Goal: Task Accomplishment & Management: Use online tool/utility

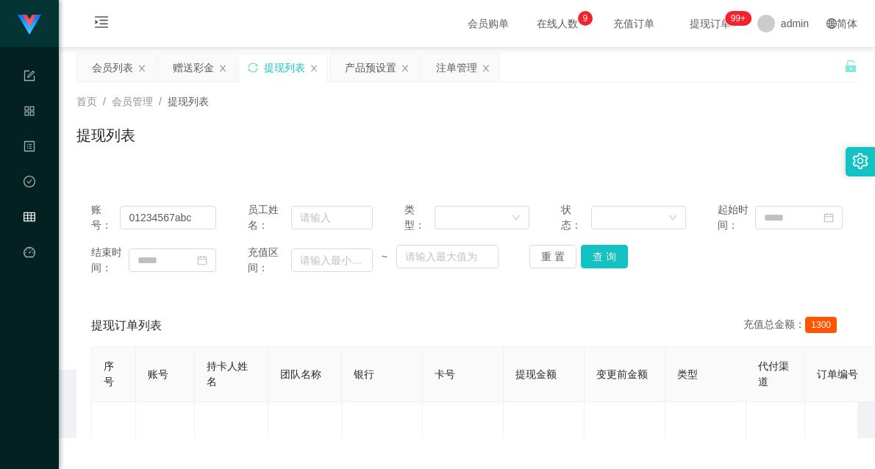
click at [360, 63] on div "产品预设置" at bounding box center [370, 68] width 51 height 28
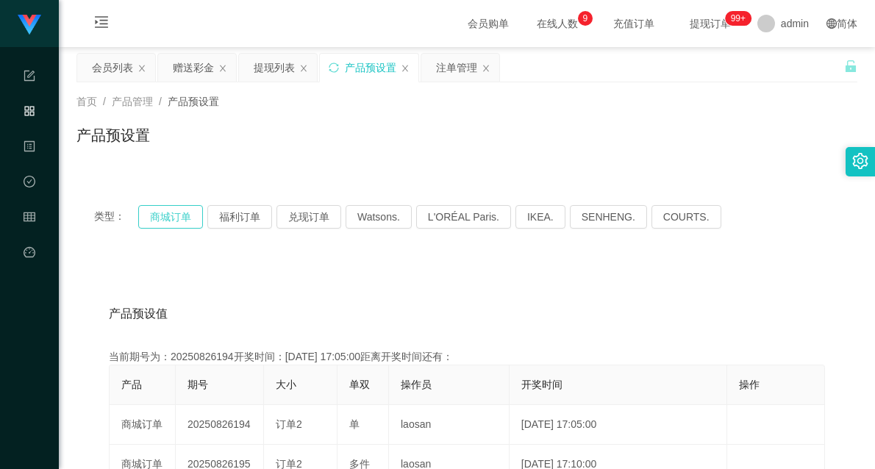
click at [178, 218] on button "商城订单" at bounding box center [170, 217] width 65 height 24
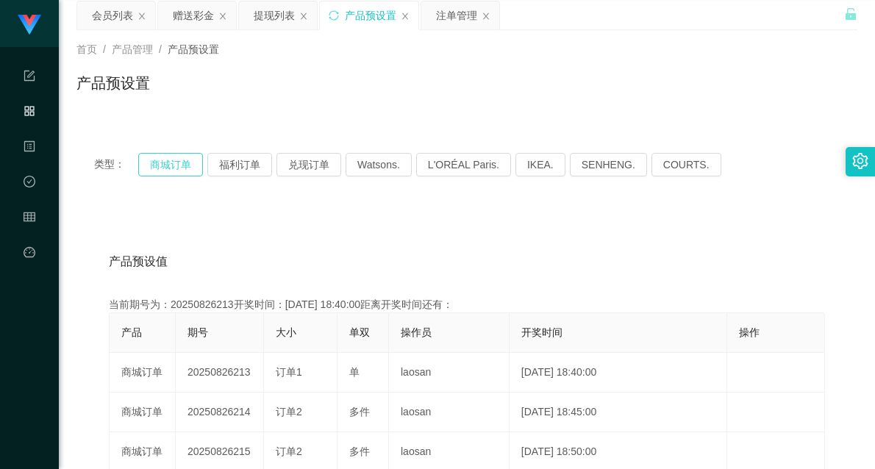
scroll to position [82, 0]
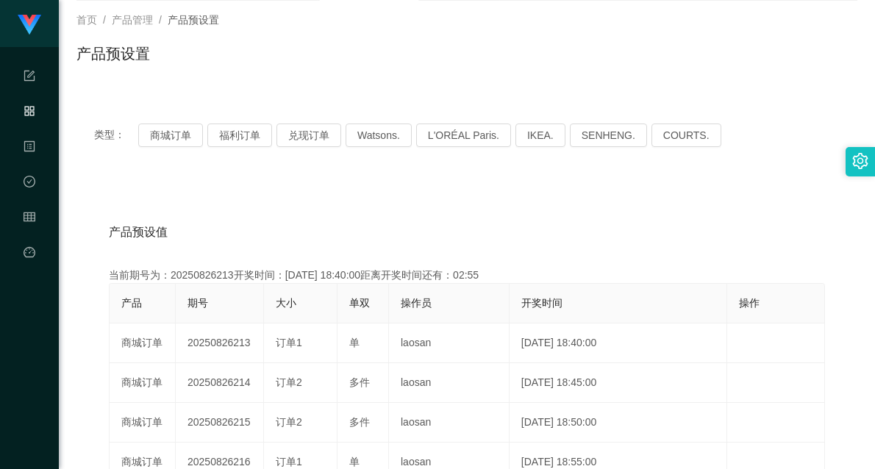
drag, startPoint x: 237, startPoint y: 342, endPoint x: 376, endPoint y: 320, distance: 141.4
click at [350, 331] on tr "商城订单 20250826213 订单1 单 laosan [DATE] 18:40:00 编 辑 限制投注" at bounding box center [467, 344] width 715 height 40
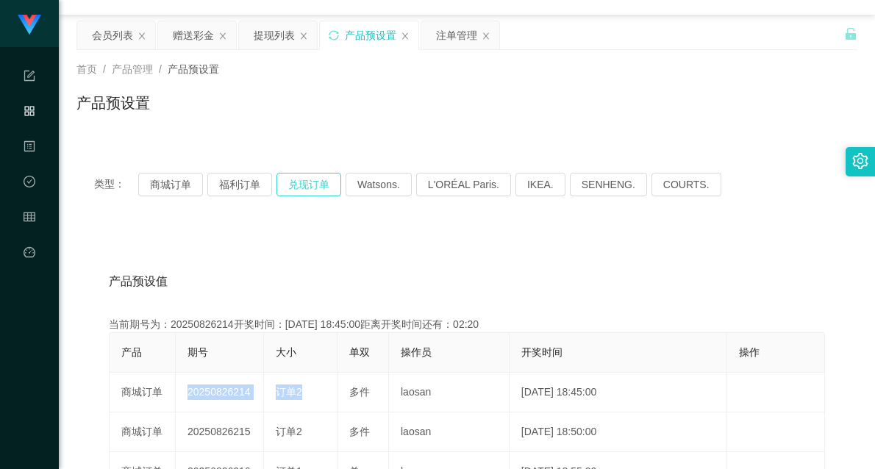
scroll to position [0, 0]
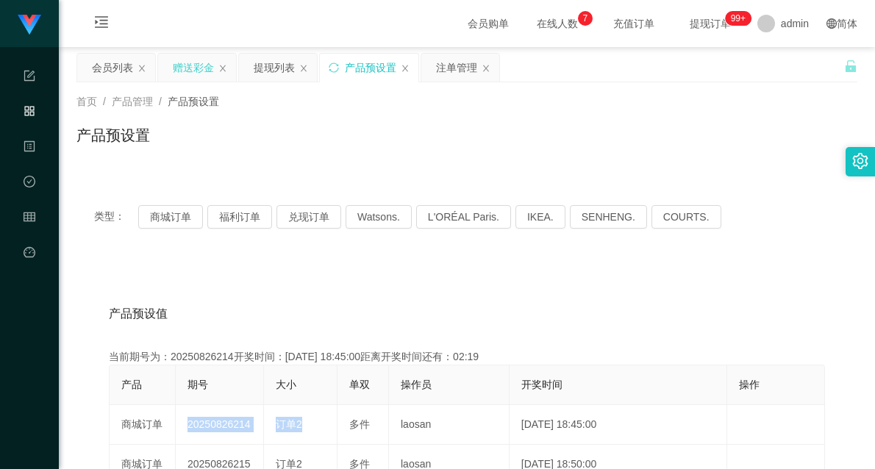
click at [204, 64] on div "赠送彩金" at bounding box center [193, 68] width 41 height 28
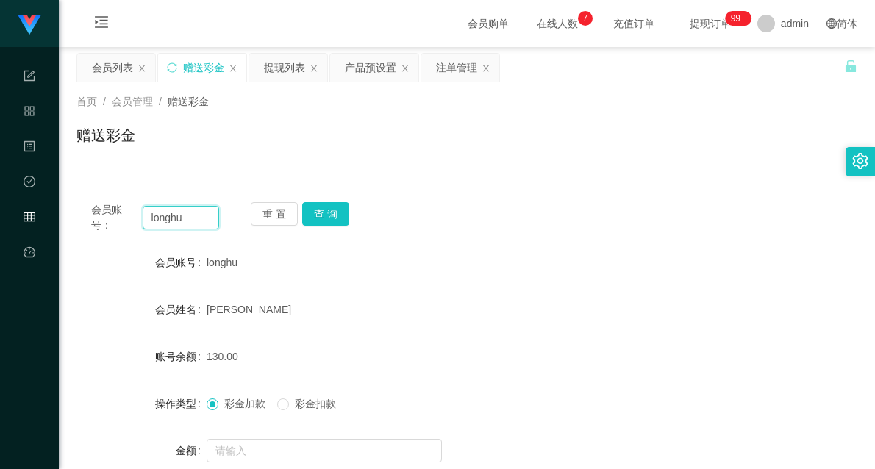
drag, startPoint x: 201, startPoint y: 218, endPoint x: 83, endPoint y: 214, distance: 118.4
click at [83, 214] on div "会员账号： longhu 重 置 查 询" at bounding box center [466, 217] width 781 height 31
paste input "90573738"
type input "90573738"
click at [326, 210] on button "查 询" at bounding box center [325, 214] width 47 height 24
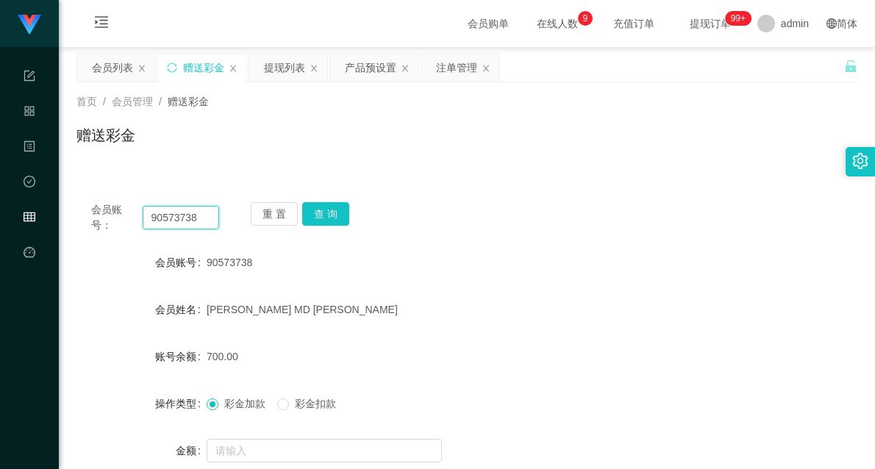
click at [180, 216] on input "90573738" at bounding box center [181, 218] width 76 height 24
click at [458, 238] on div "会员账号： 90573738 重 置 查 询 会员账号 90573738 会员姓名 [PERSON_NAME] MD ANAMOL 账号余额 700.00 操…" at bounding box center [466, 365] width 781 height 357
click at [339, 207] on button "查 询" at bounding box center [325, 214] width 47 height 24
click at [328, 210] on button "查 询" at bounding box center [325, 214] width 47 height 24
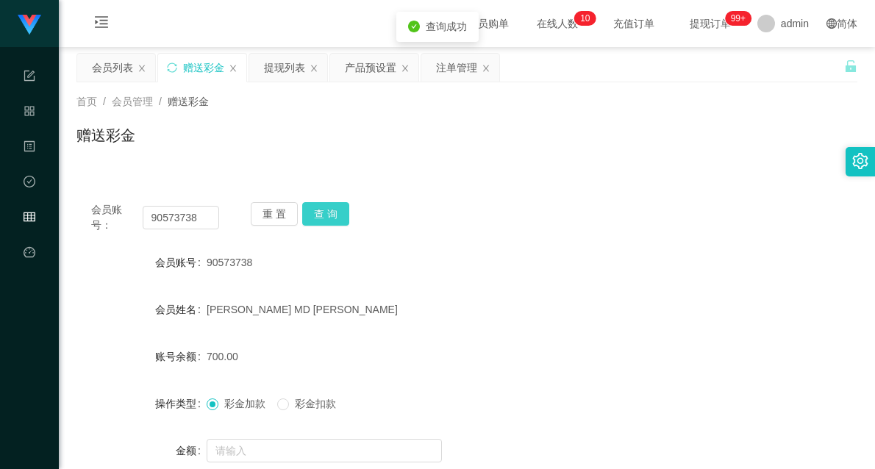
click at [328, 210] on button "查 询" at bounding box center [325, 214] width 47 height 24
